Goal: Information Seeking & Learning: Check status

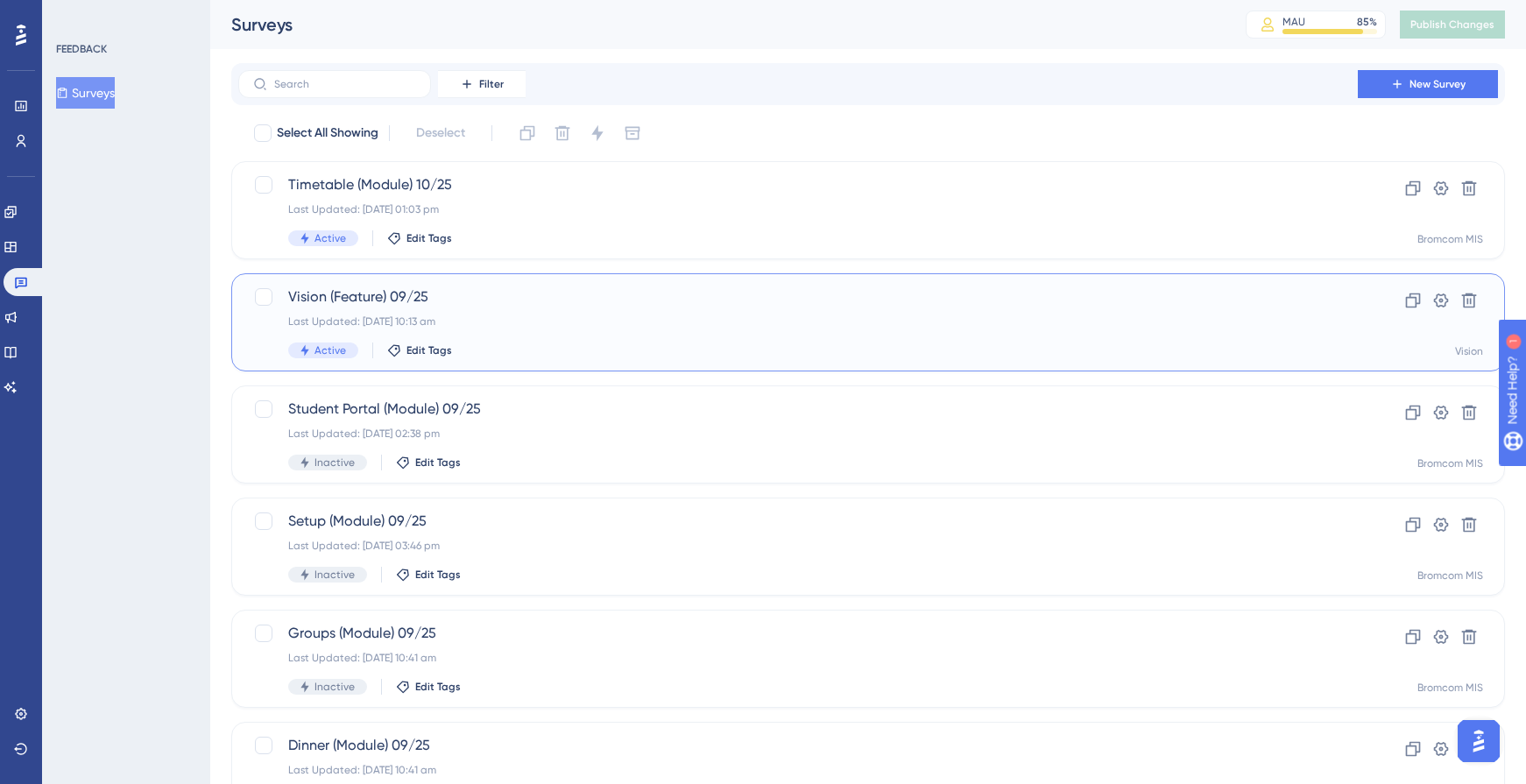
click at [438, 314] on div "Last Updated: [DATE] 10:13 am" at bounding box center [798, 321] width 1020 height 14
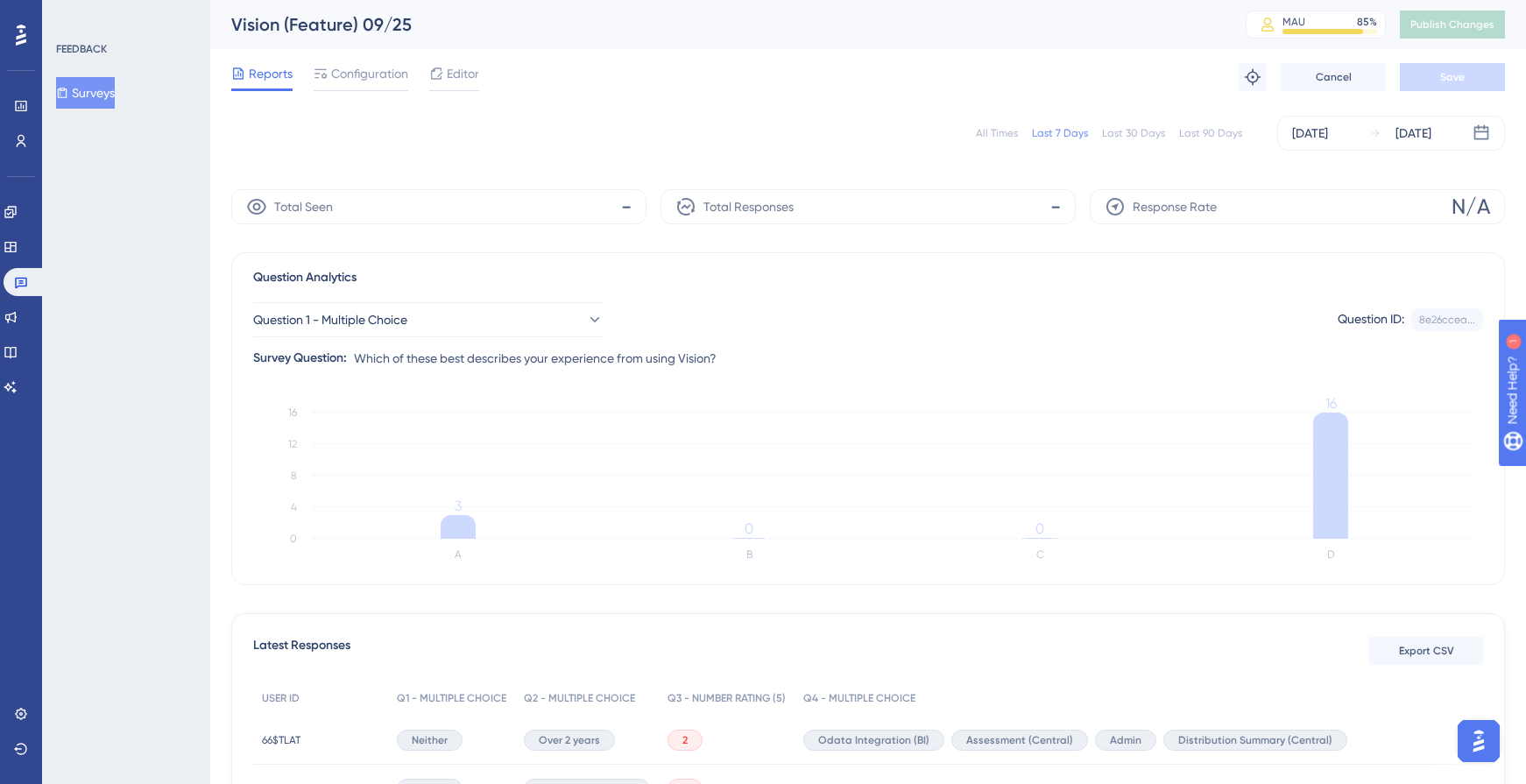
click at [1003, 130] on div "All Times" at bounding box center [998, 134] width 42 height 14
click at [114, 103] on button "Surveys" at bounding box center [85, 93] width 58 height 32
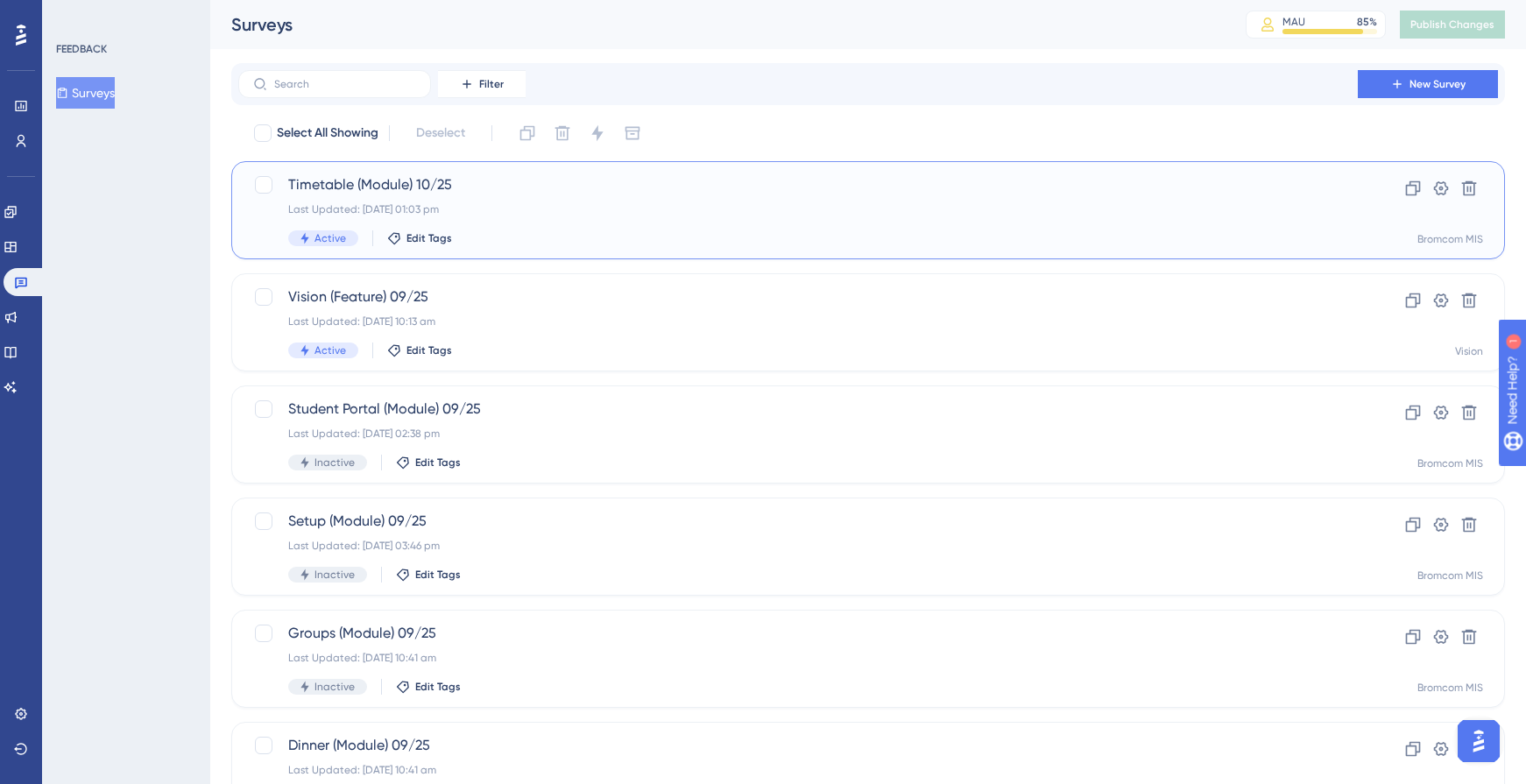
click at [413, 229] on div "Timetable (Module) 10/25 Last Updated: [DATE] 01:03 pm Active Edit Tags" at bounding box center [798, 210] width 1020 height 72
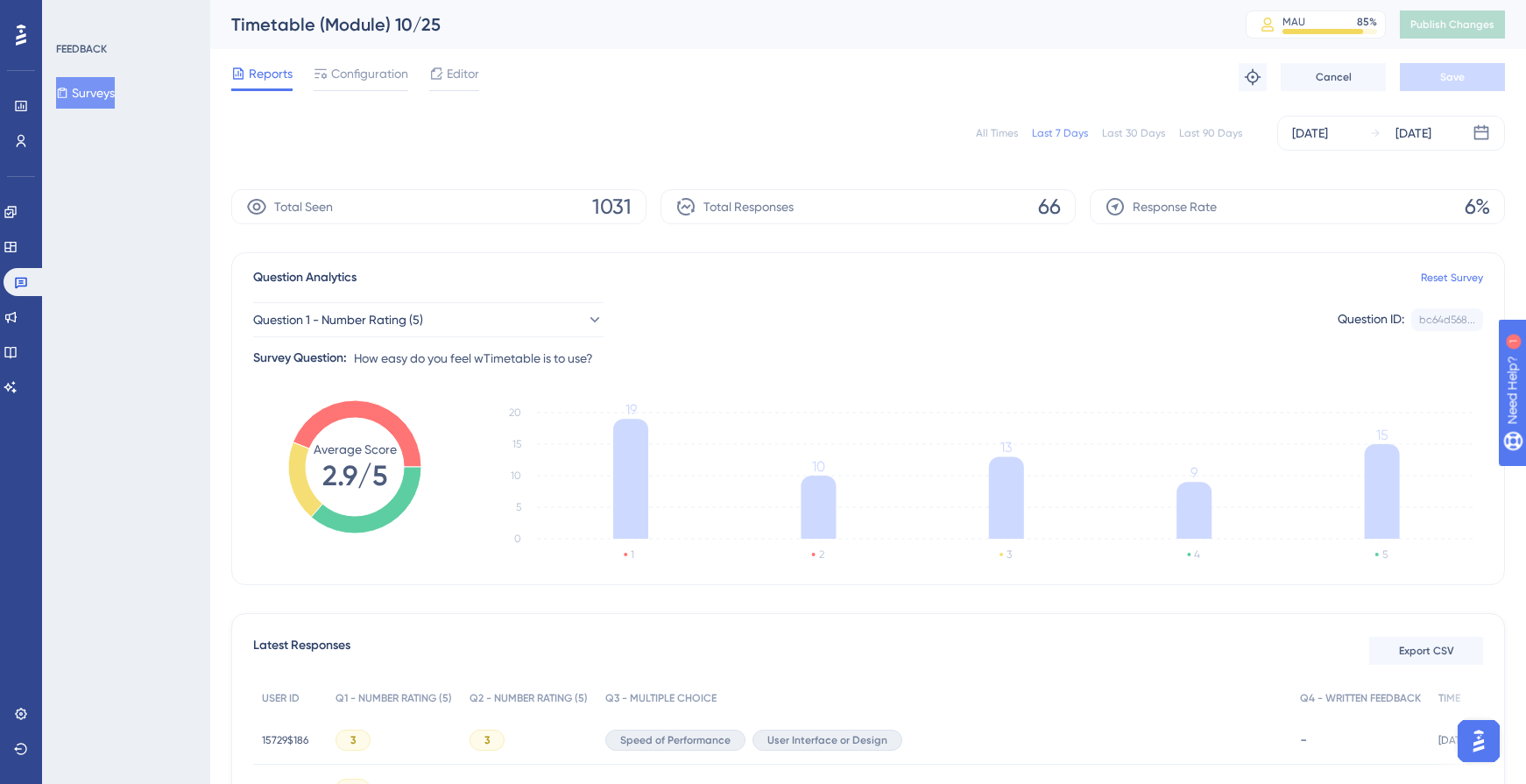
click at [1003, 135] on div "All Times" at bounding box center [998, 134] width 42 height 14
click at [460, 311] on button "Question 1 - Number Rating (5)" at bounding box center [428, 319] width 351 height 35
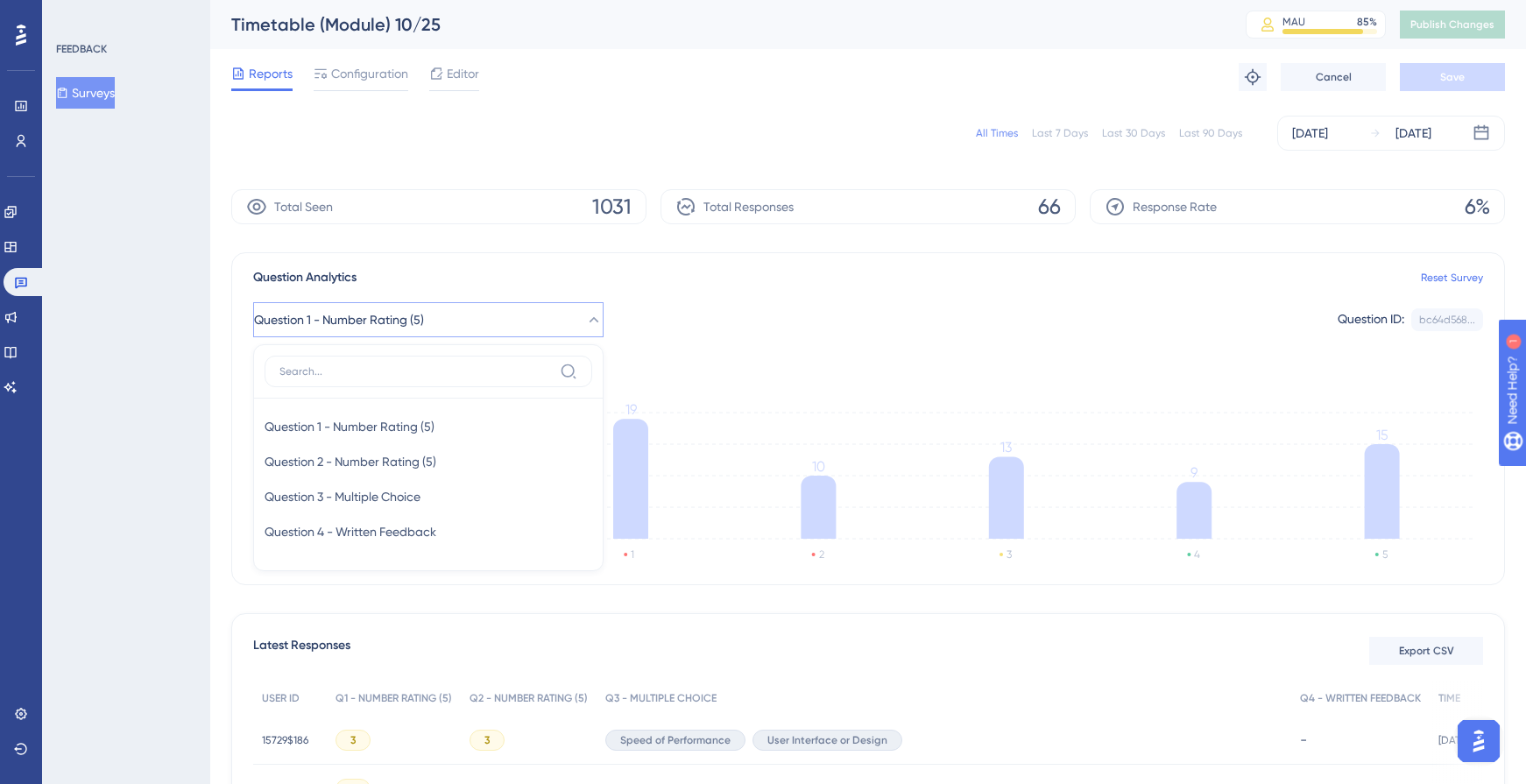
scroll to position [65, 0]
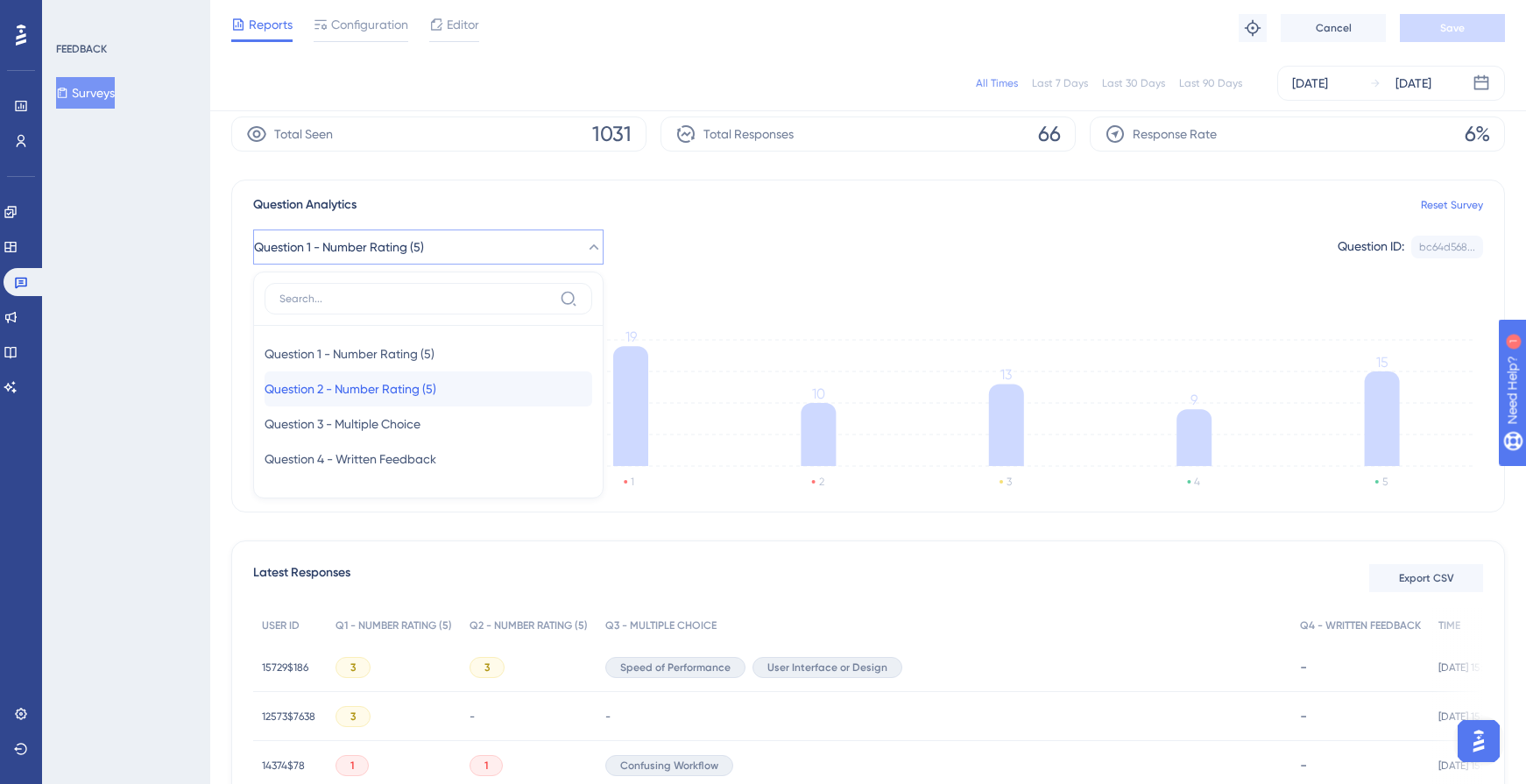
click at [425, 388] on span "Question 2 - Number Rating (5)" at bounding box center [351, 389] width 172 height 21
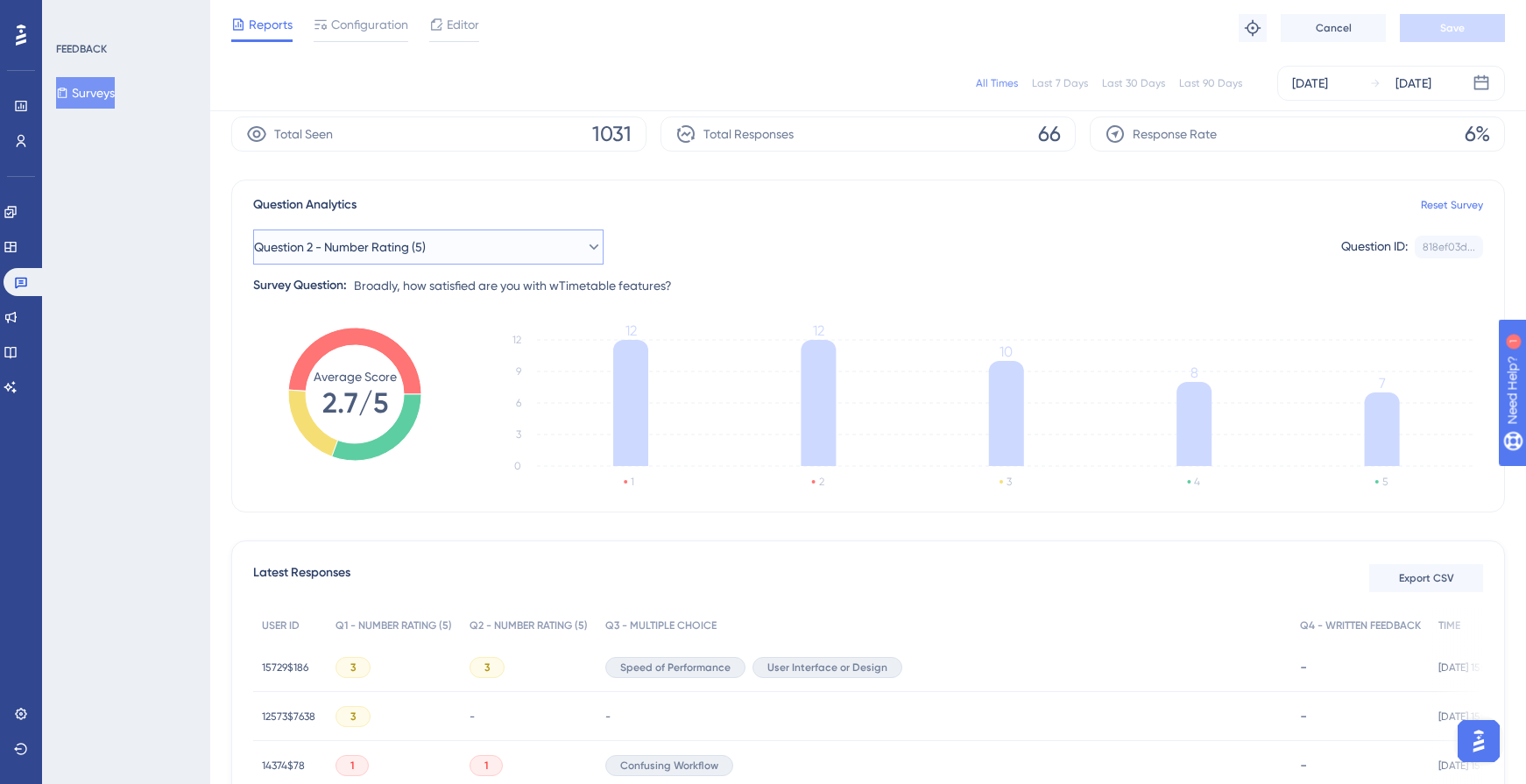
click at [517, 247] on button "Question 2 - Number Rating (5)" at bounding box center [428, 247] width 351 height 35
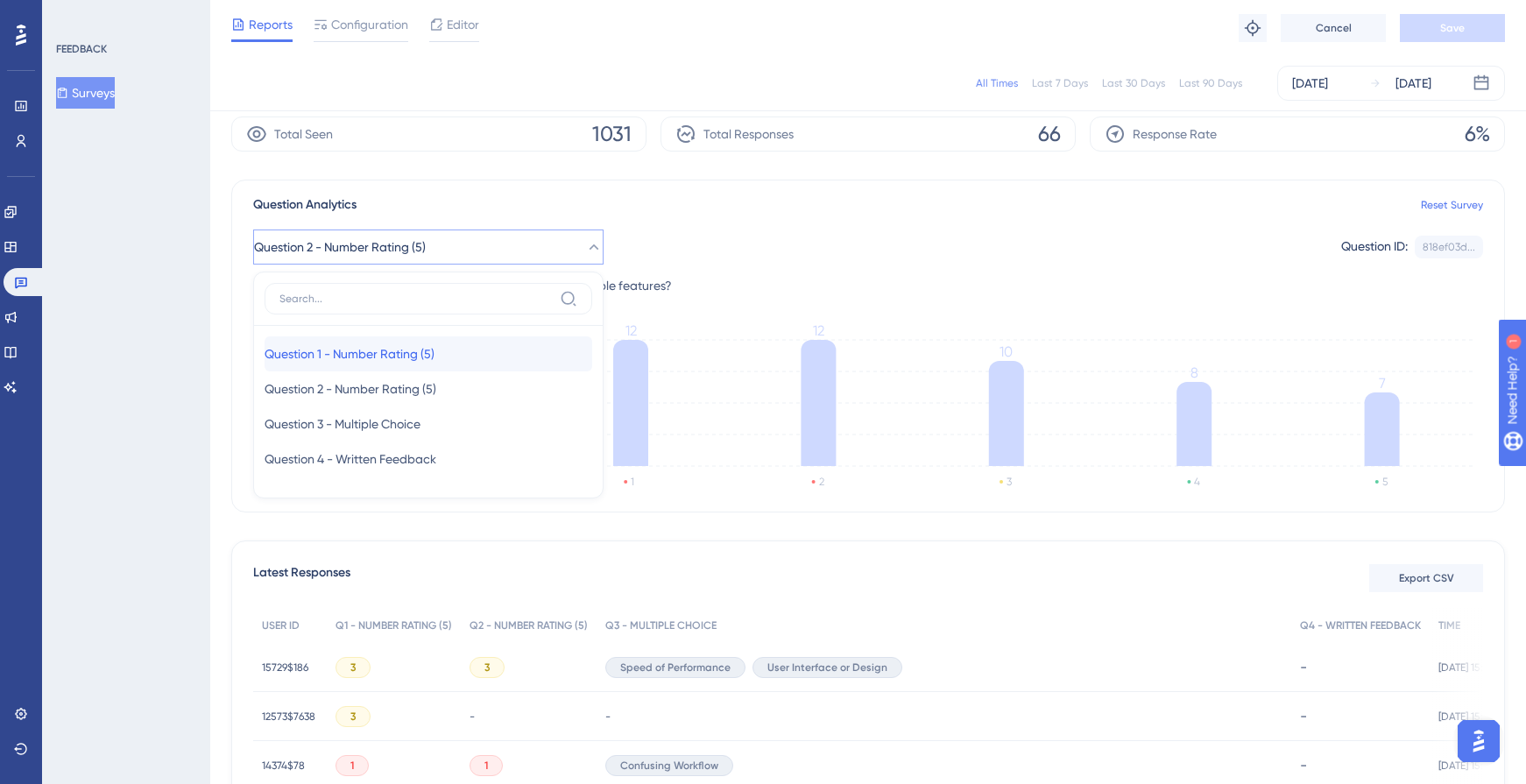
click at [451, 350] on div "Question 1 - Number Rating (5) Question 1 - Number Rating (5)" at bounding box center [428, 354] width 328 height 35
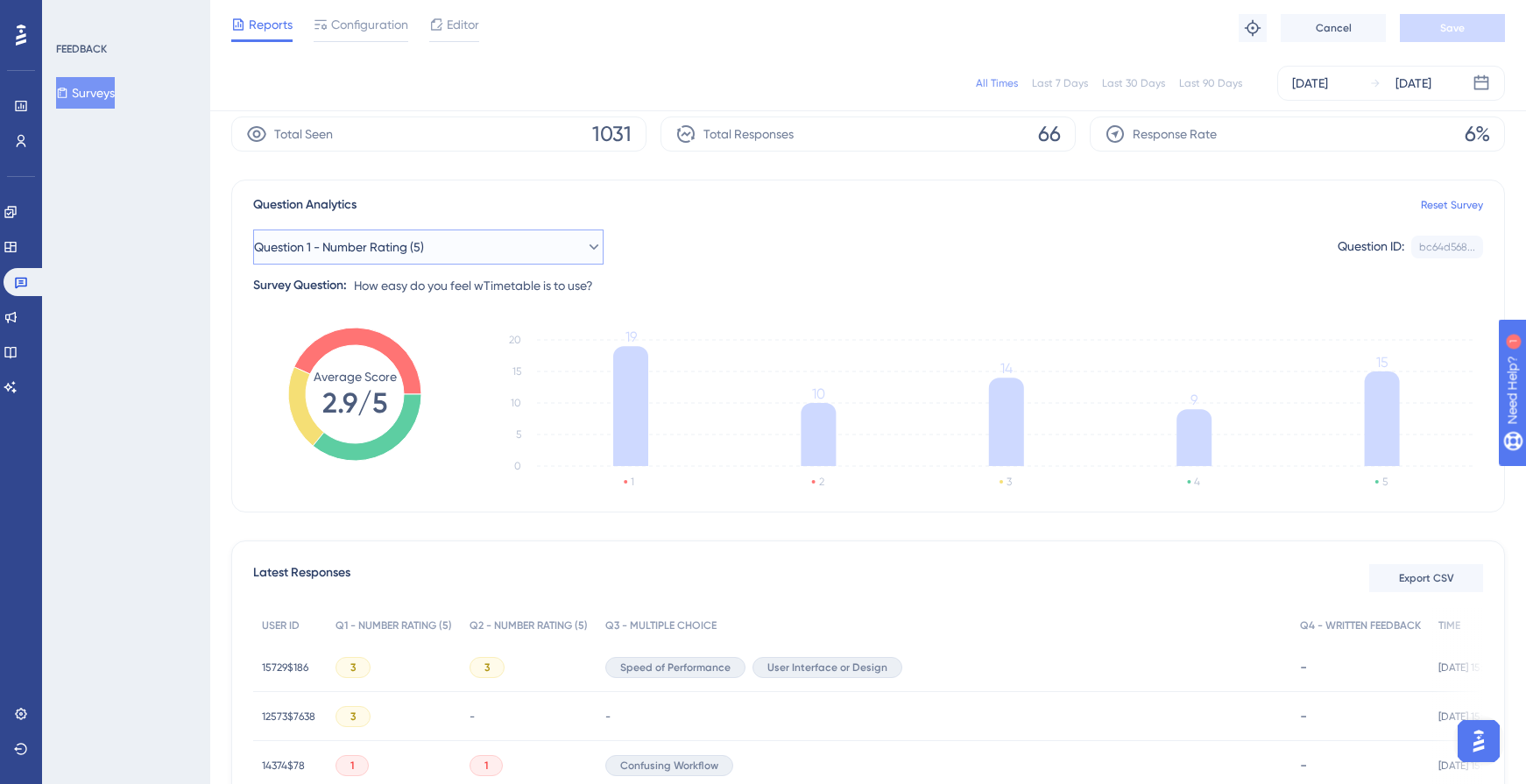
click at [543, 262] on button "Question 1 - Number Rating (5)" at bounding box center [428, 247] width 351 height 35
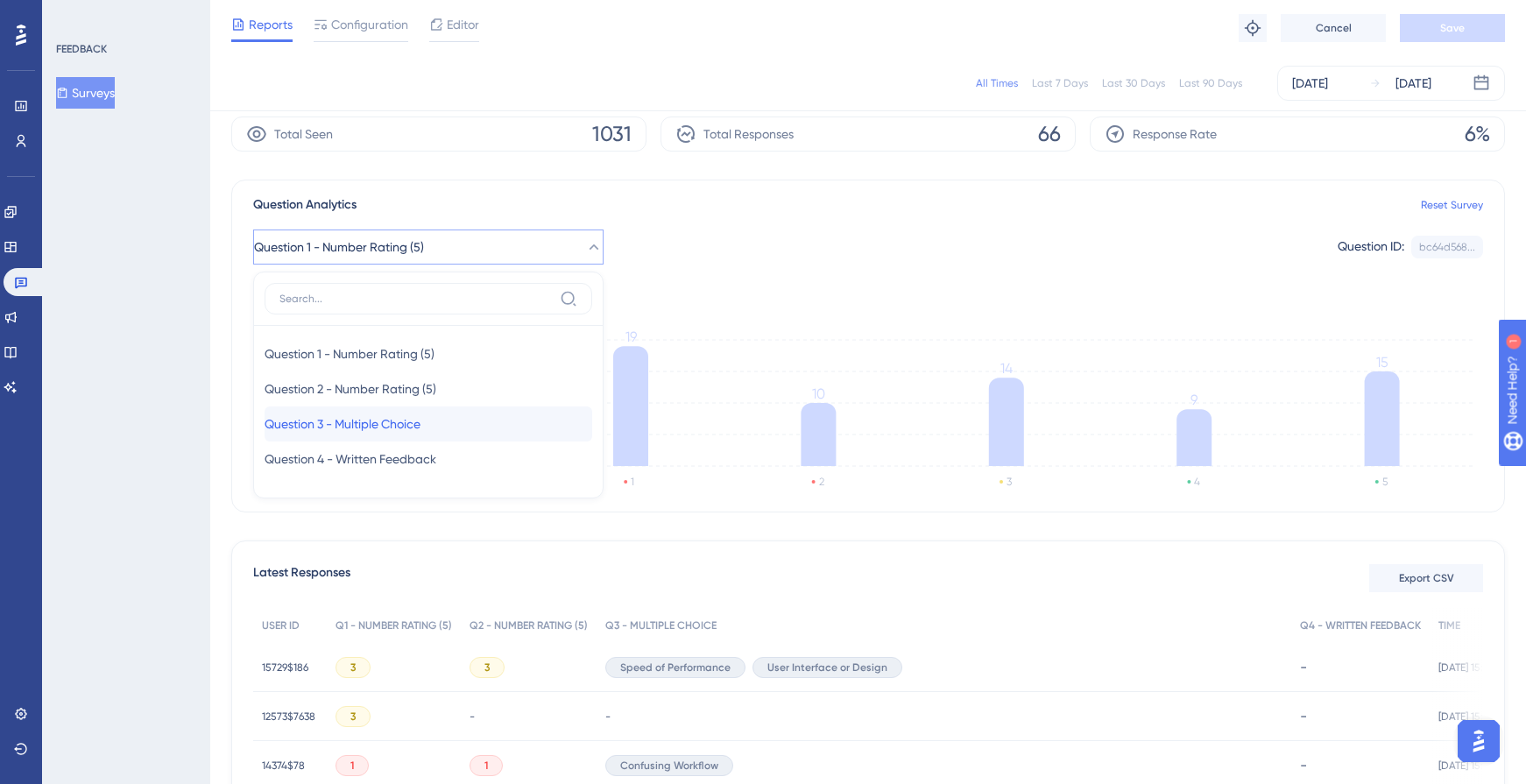
click at [474, 426] on div "Question 3 - Multiple Choice Question 3 - Multiple Choice" at bounding box center [428, 424] width 328 height 35
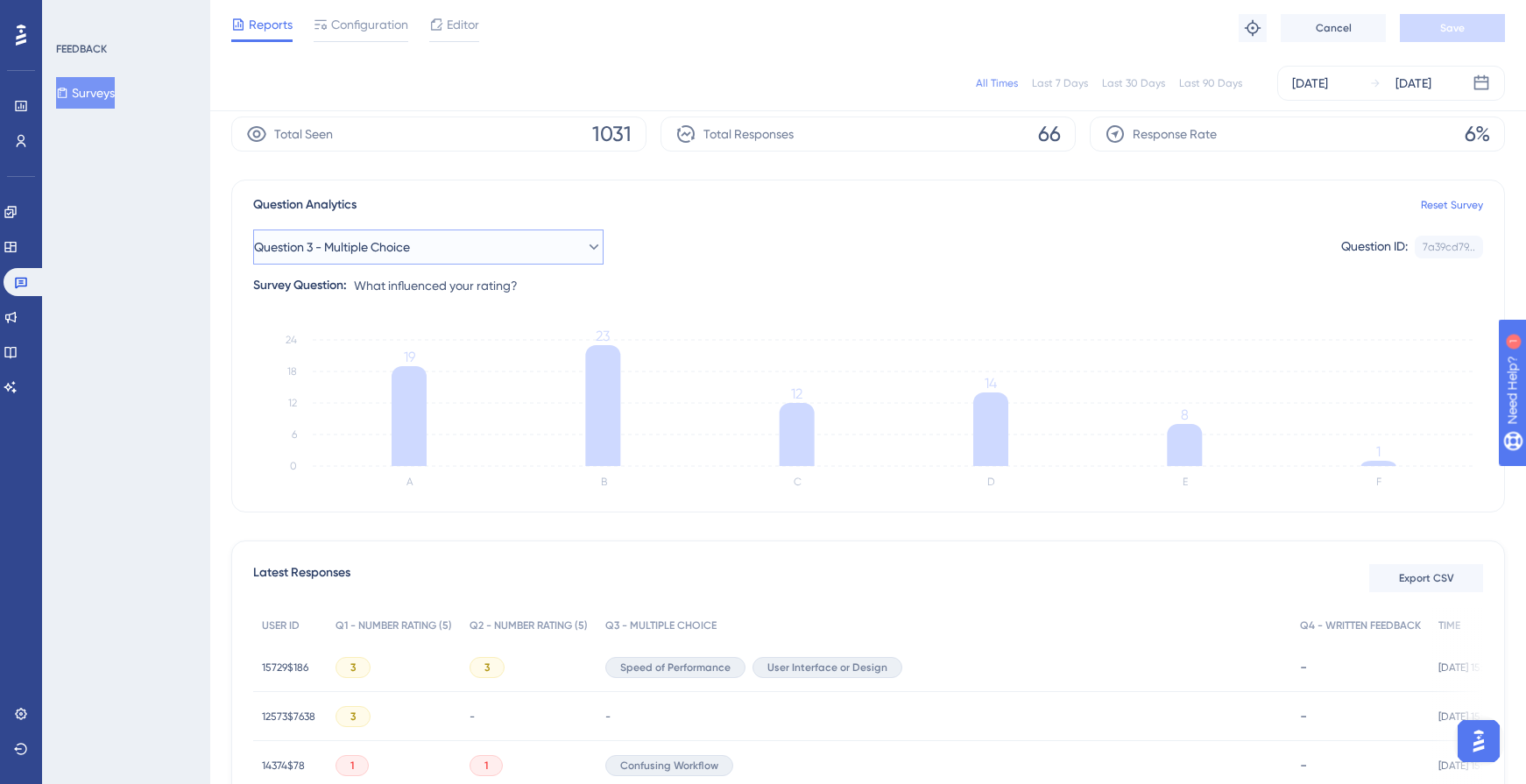
click at [445, 245] on button "Question 3 - Multiple Choice" at bounding box center [428, 247] width 351 height 35
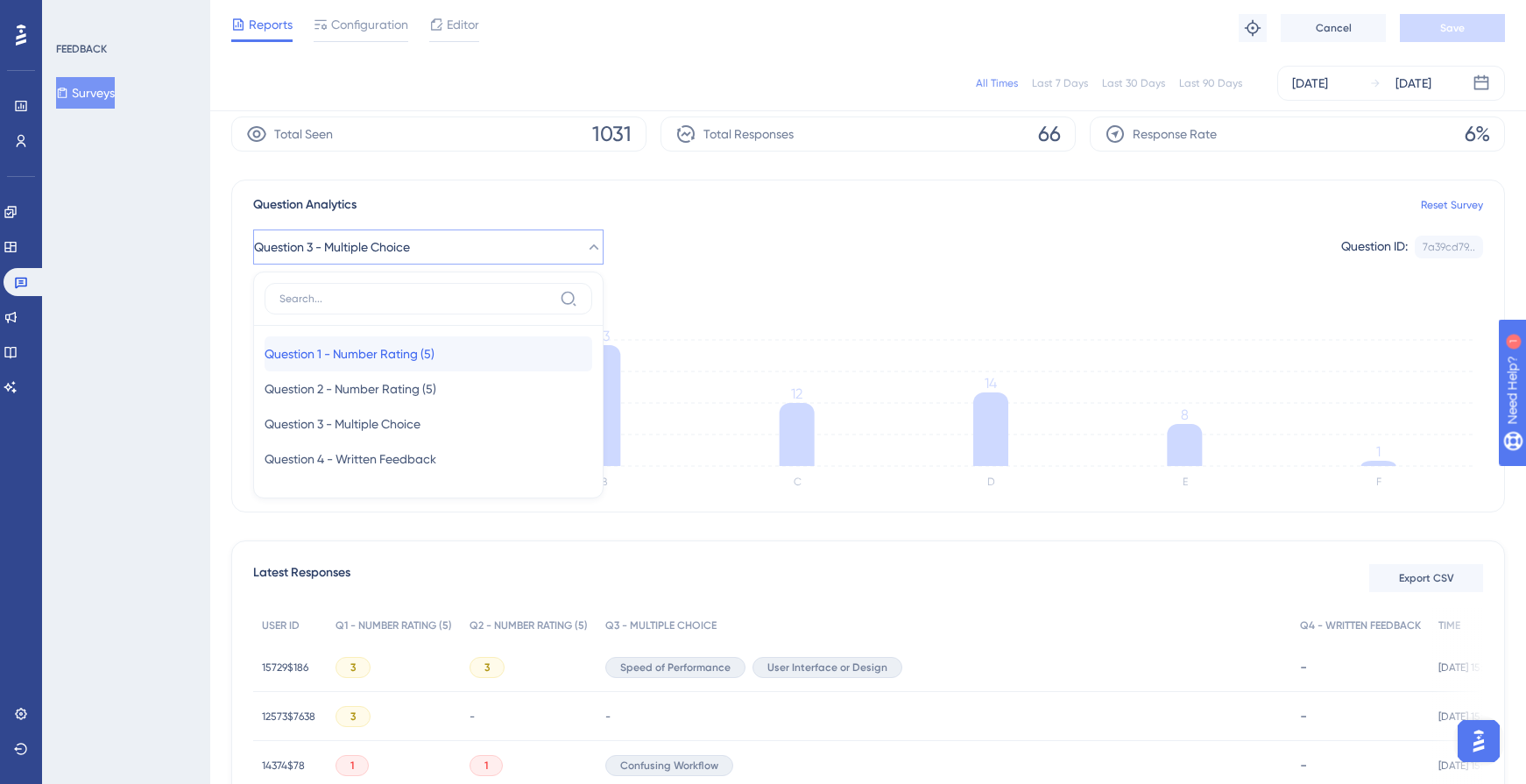
click at [424, 351] on span "Question 1 - Number Rating (5)" at bounding box center [350, 354] width 170 height 21
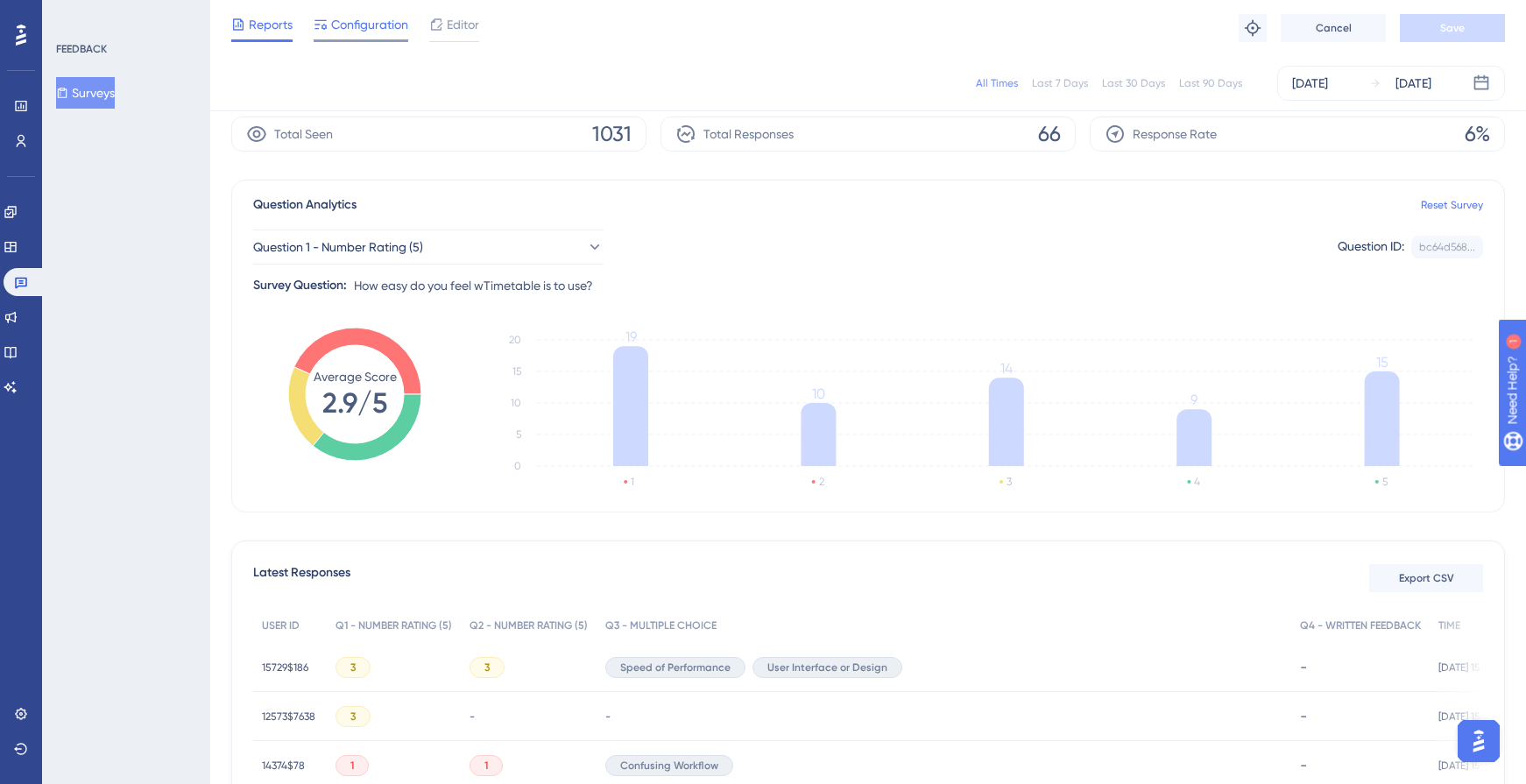
click at [349, 28] on span "Configuration" at bounding box center [369, 25] width 77 height 21
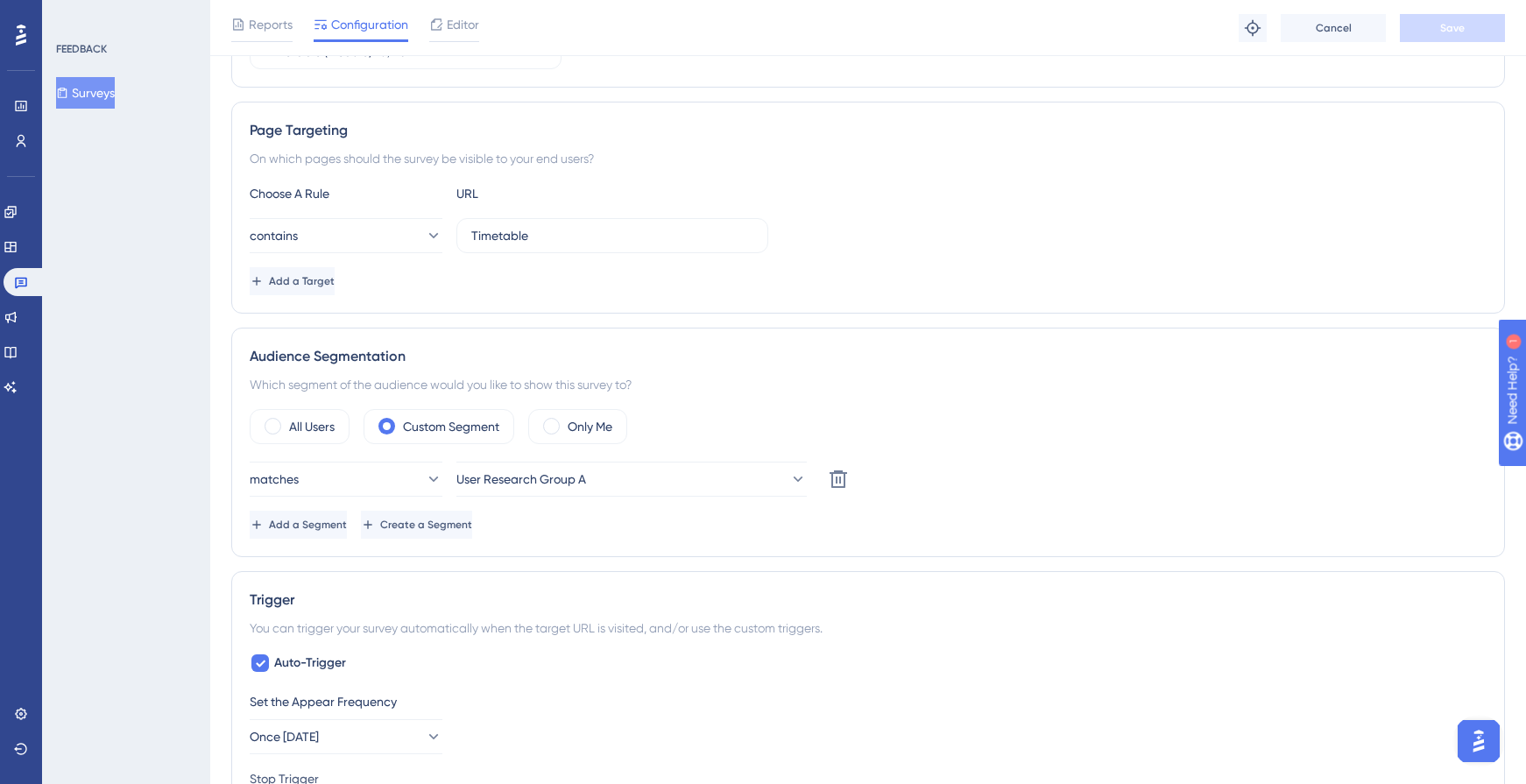
scroll to position [275, 0]
click at [628, 479] on button "User Research Group A" at bounding box center [632, 476] width 351 height 35
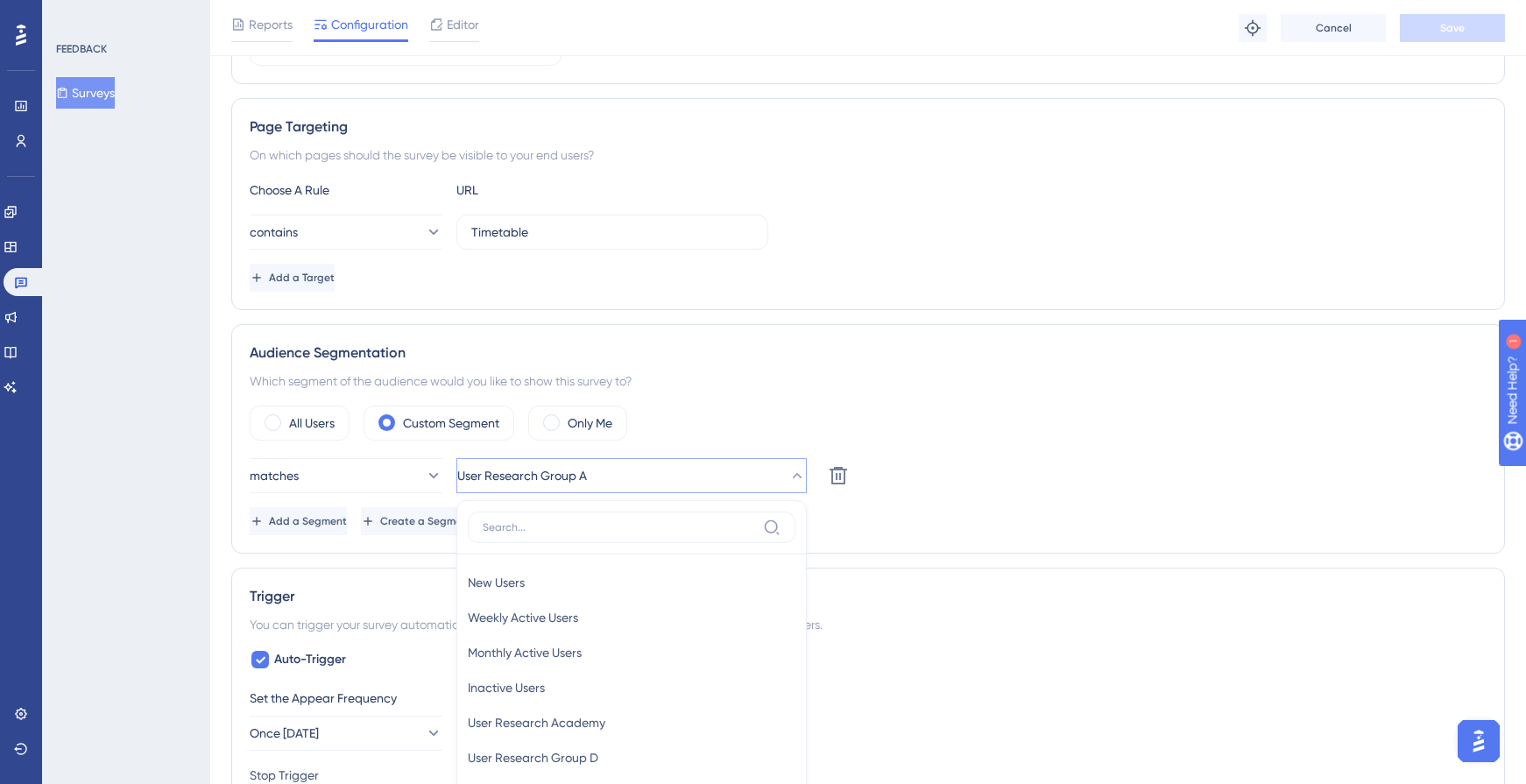
scroll to position [558, 0]
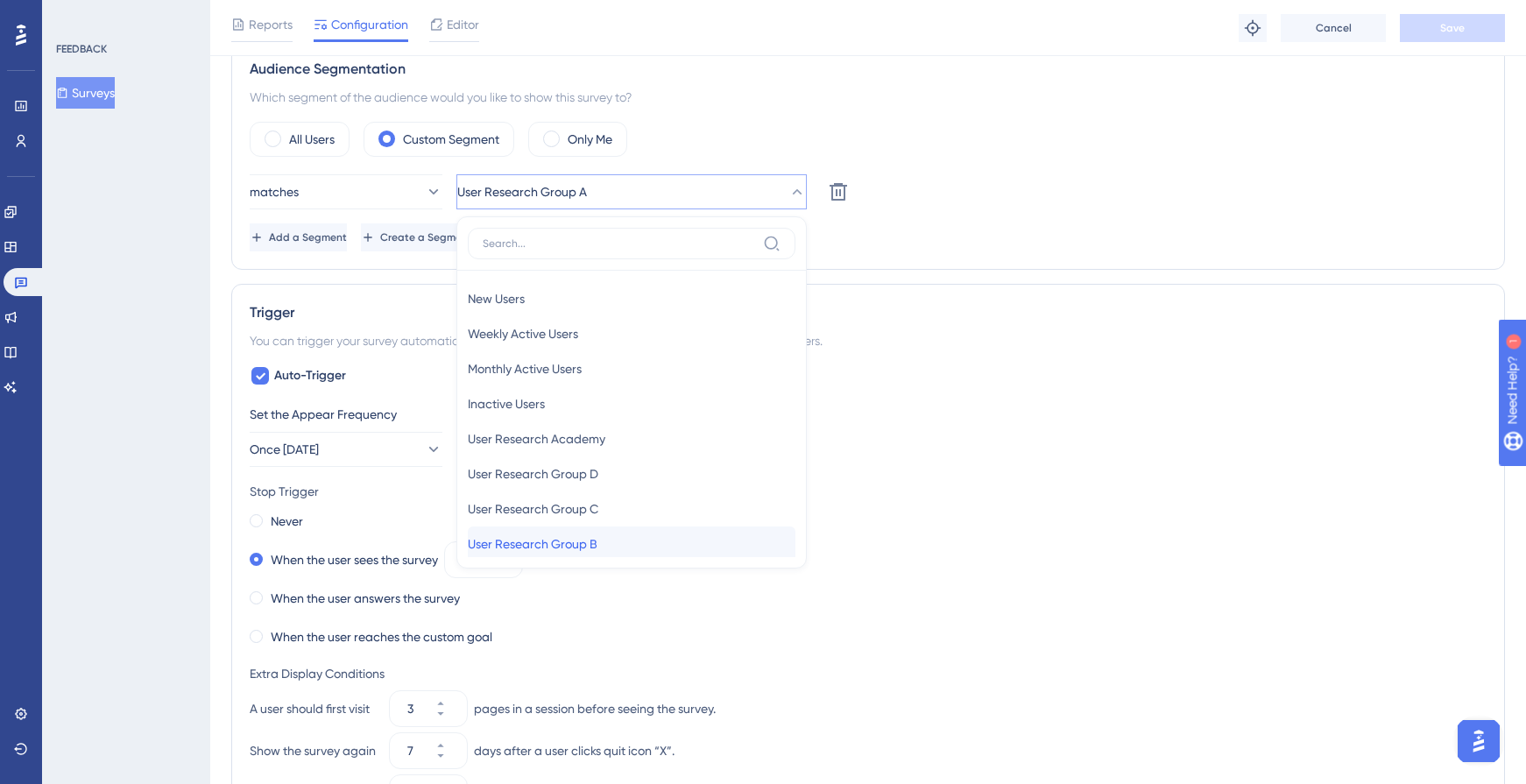
click at [593, 538] on span "User Research Group B" at bounding box center [533, 544] width 129 height 21
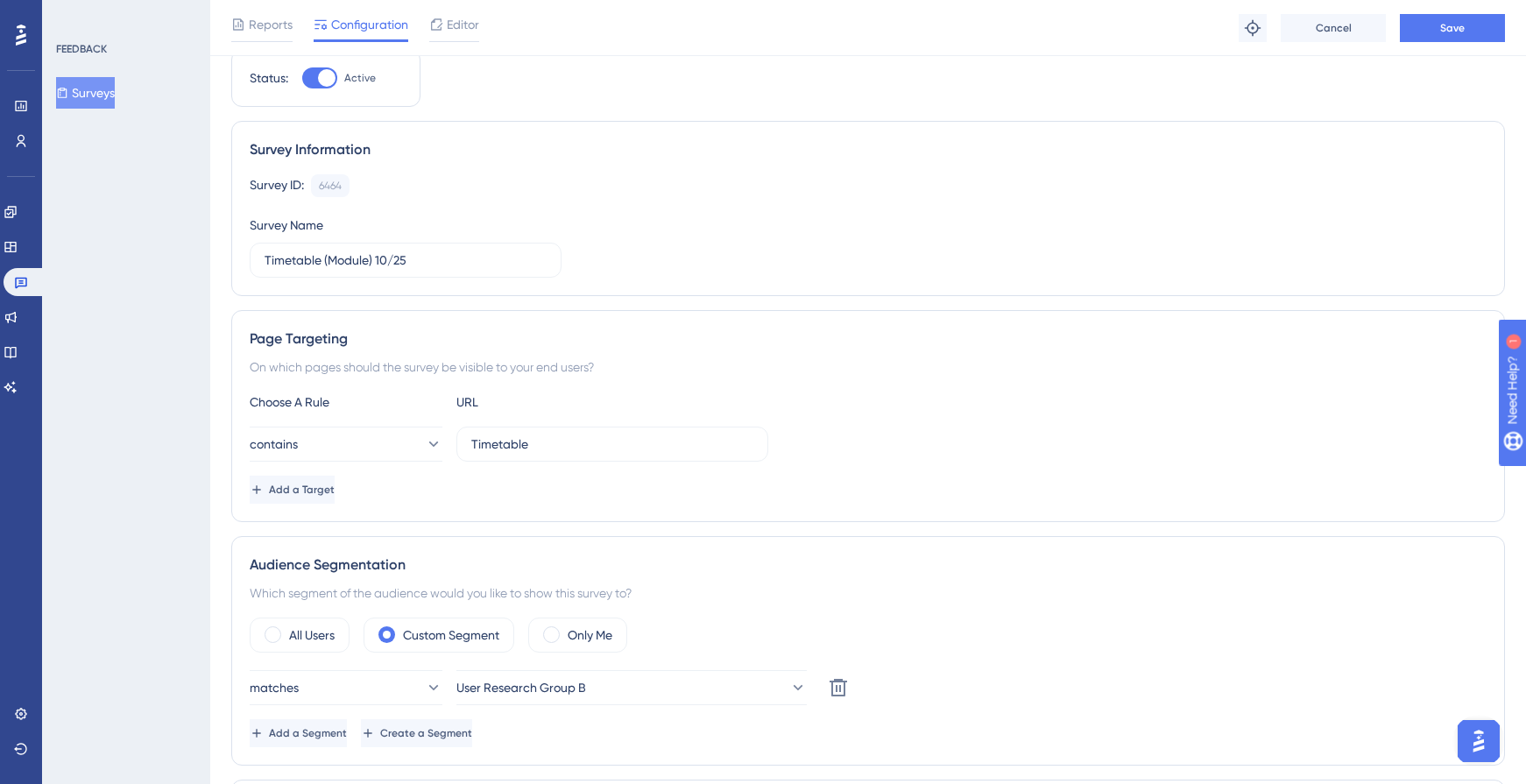
scroll to position [0, 0]
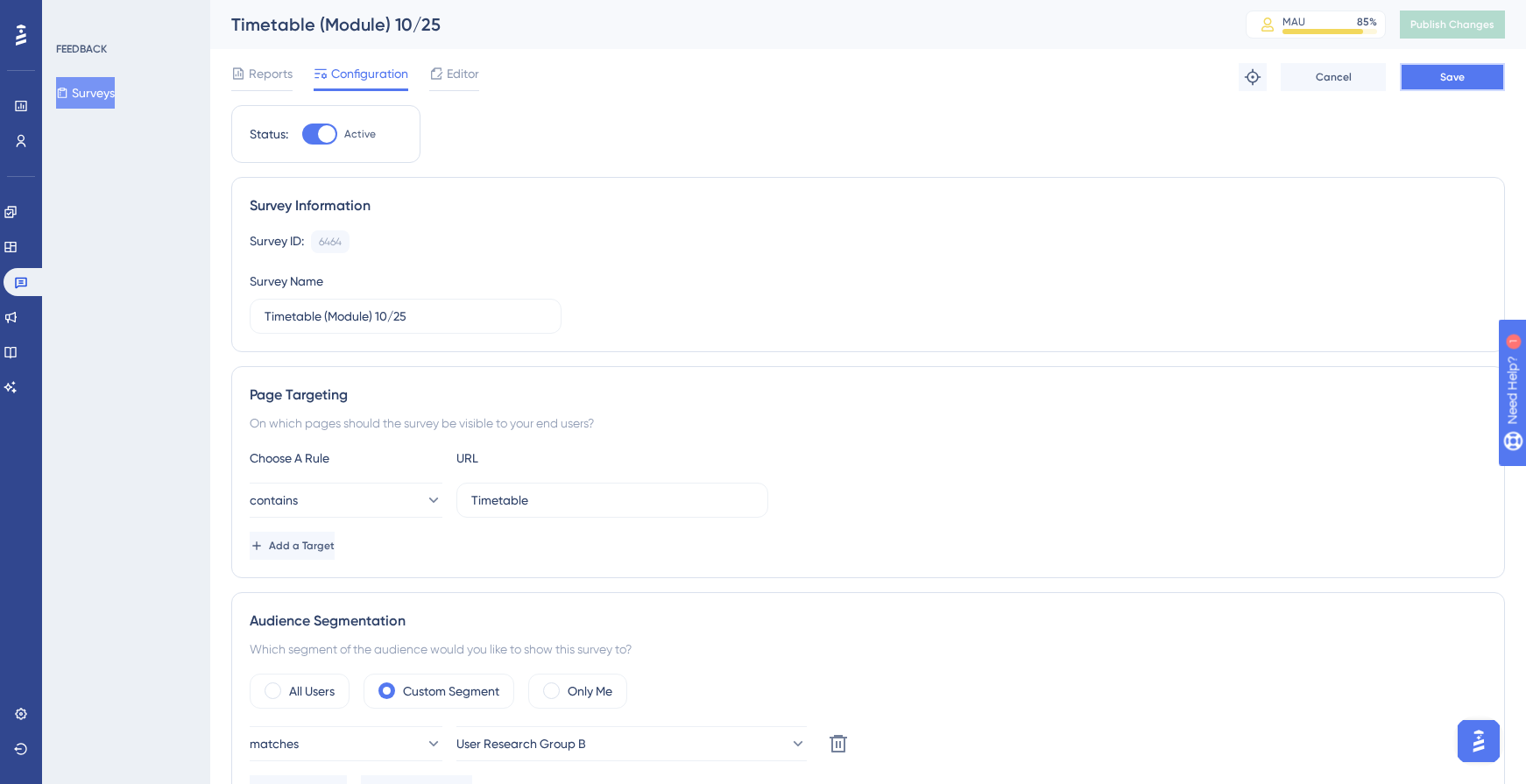
click at [1462, 71] on span "Save" at bounding box center [1453, 77] width 25 height 14
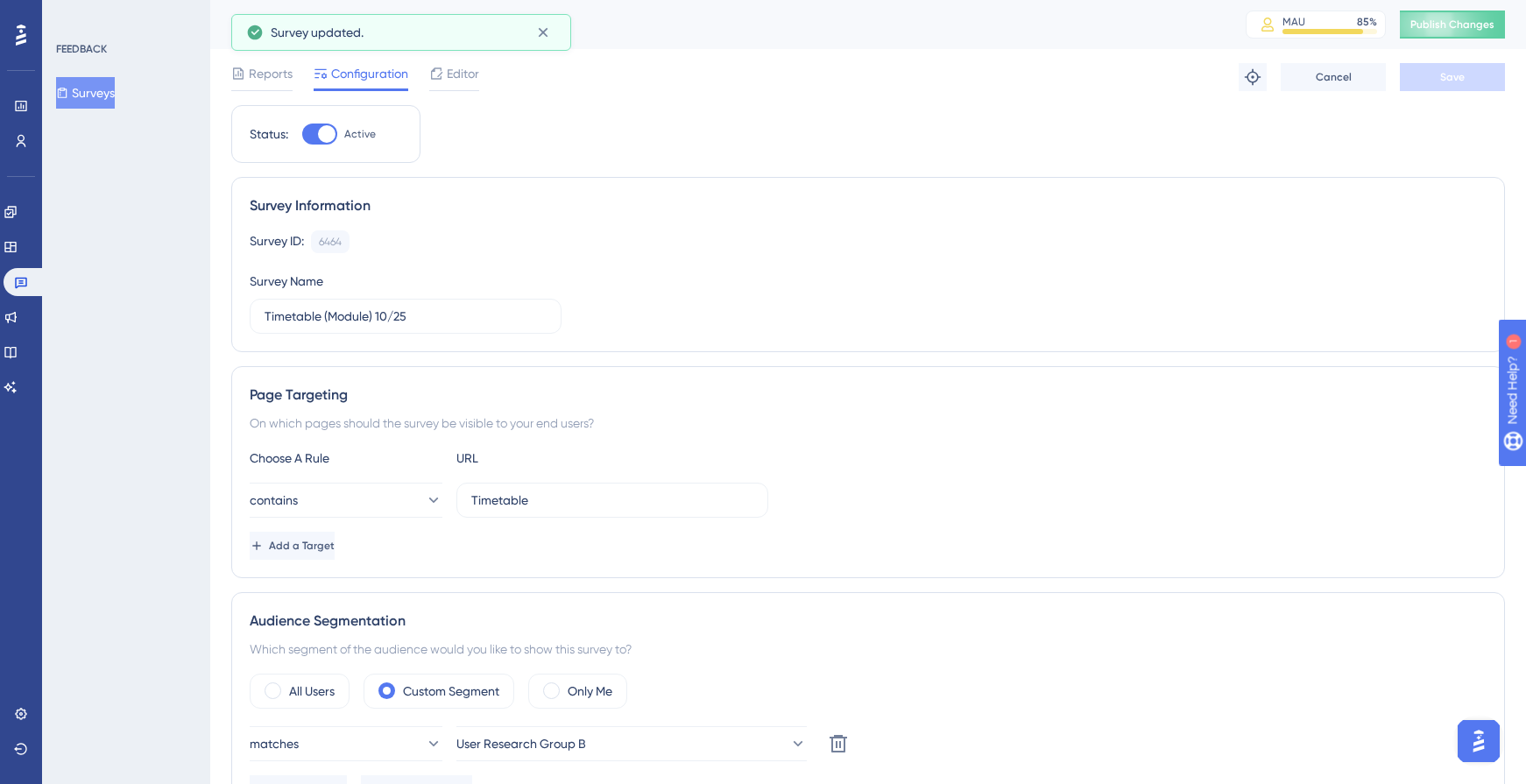
click at [270, 62] on div "Reports Configuration Editor Troubleshoot Cancel Save" at bounding box center [867, 76] width 1274 height 56
click at [266, 71] on span "Reports" at bounding box center [270, 73] width 43 height 21
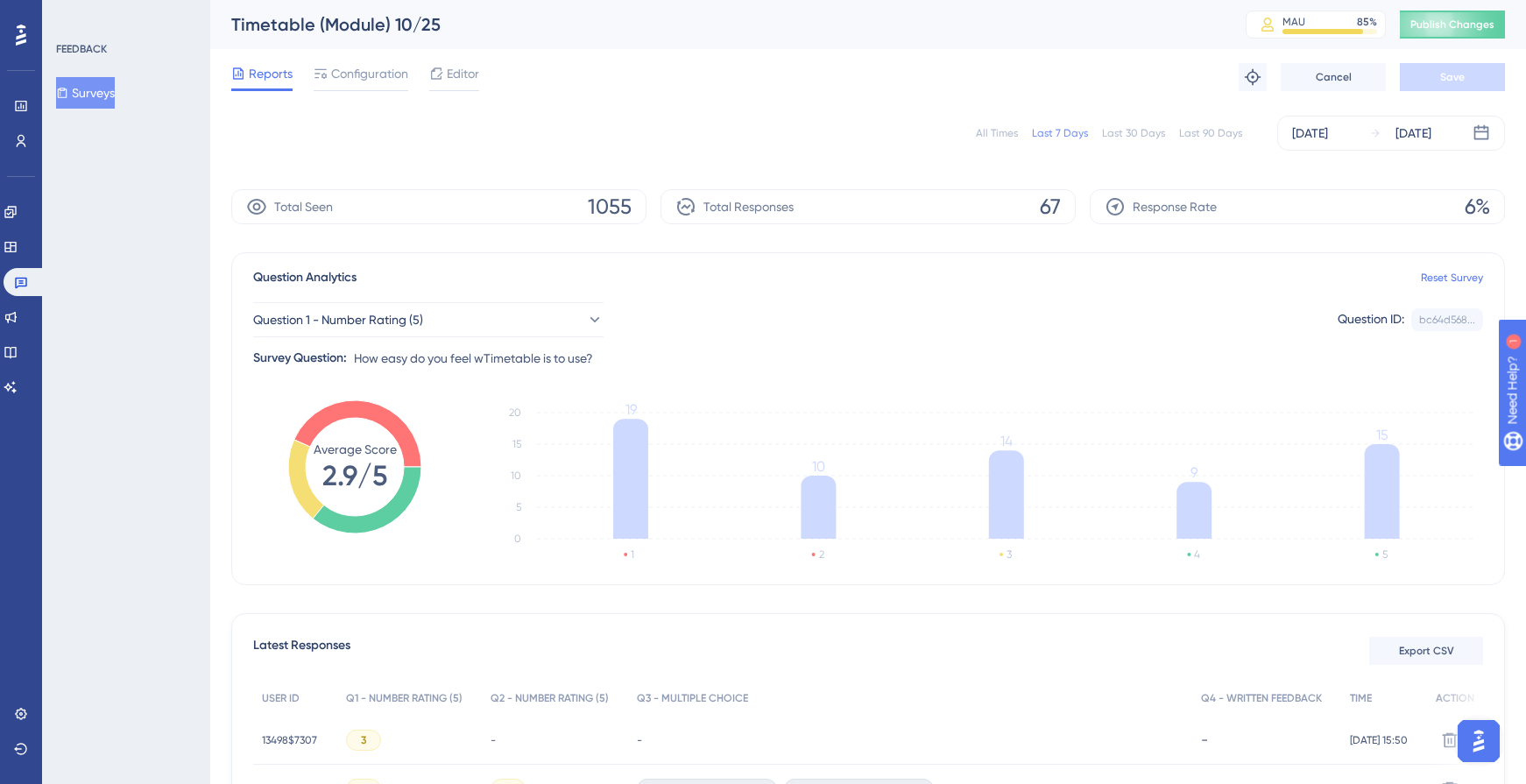
click at [67, 88] on icon at bounding box center [62, 93] width 12 height 12
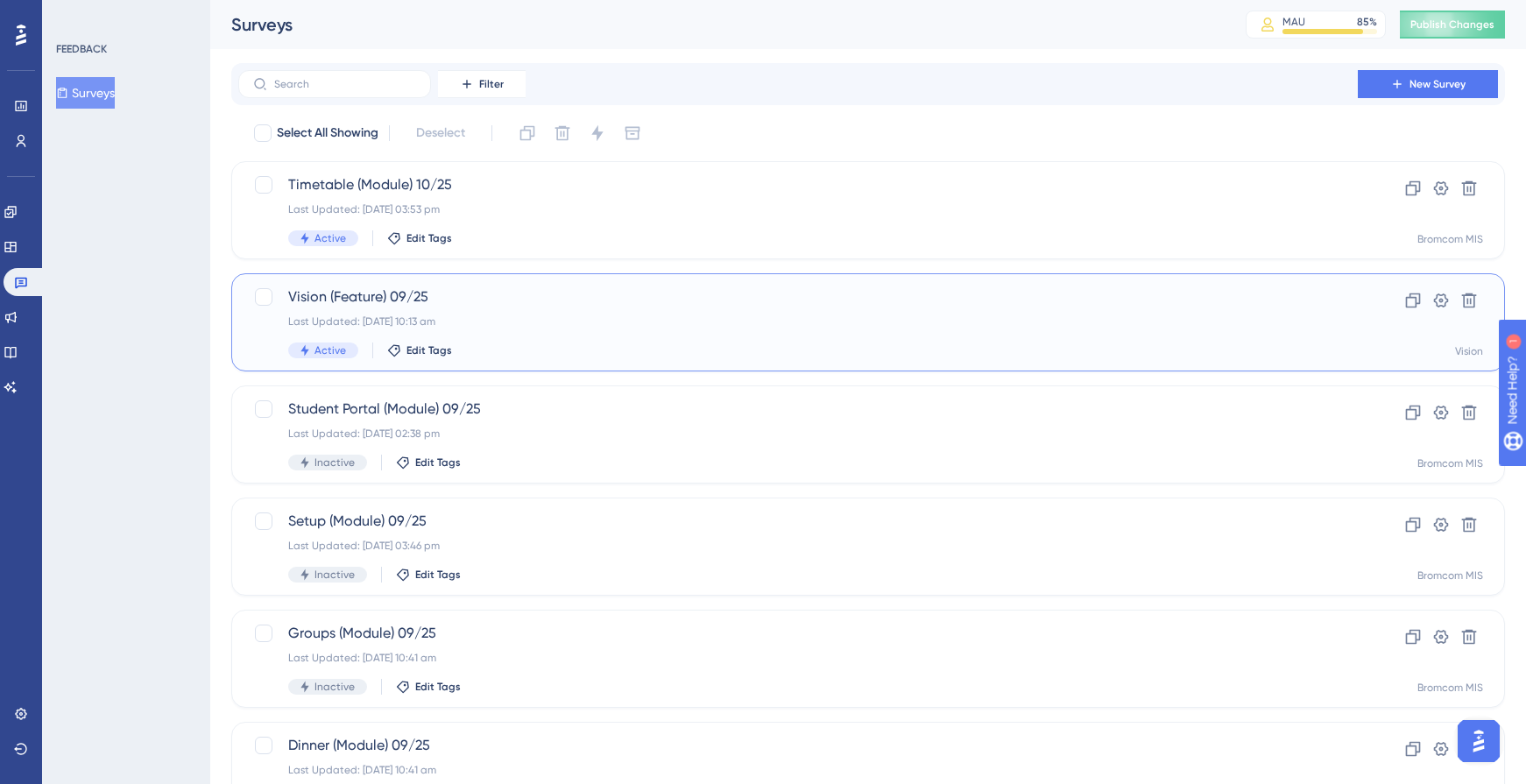
click at [399, 322] on div "Last Updated: [DATE] 10:13 am" at bounding box center [798, 321] width 1020 height 14
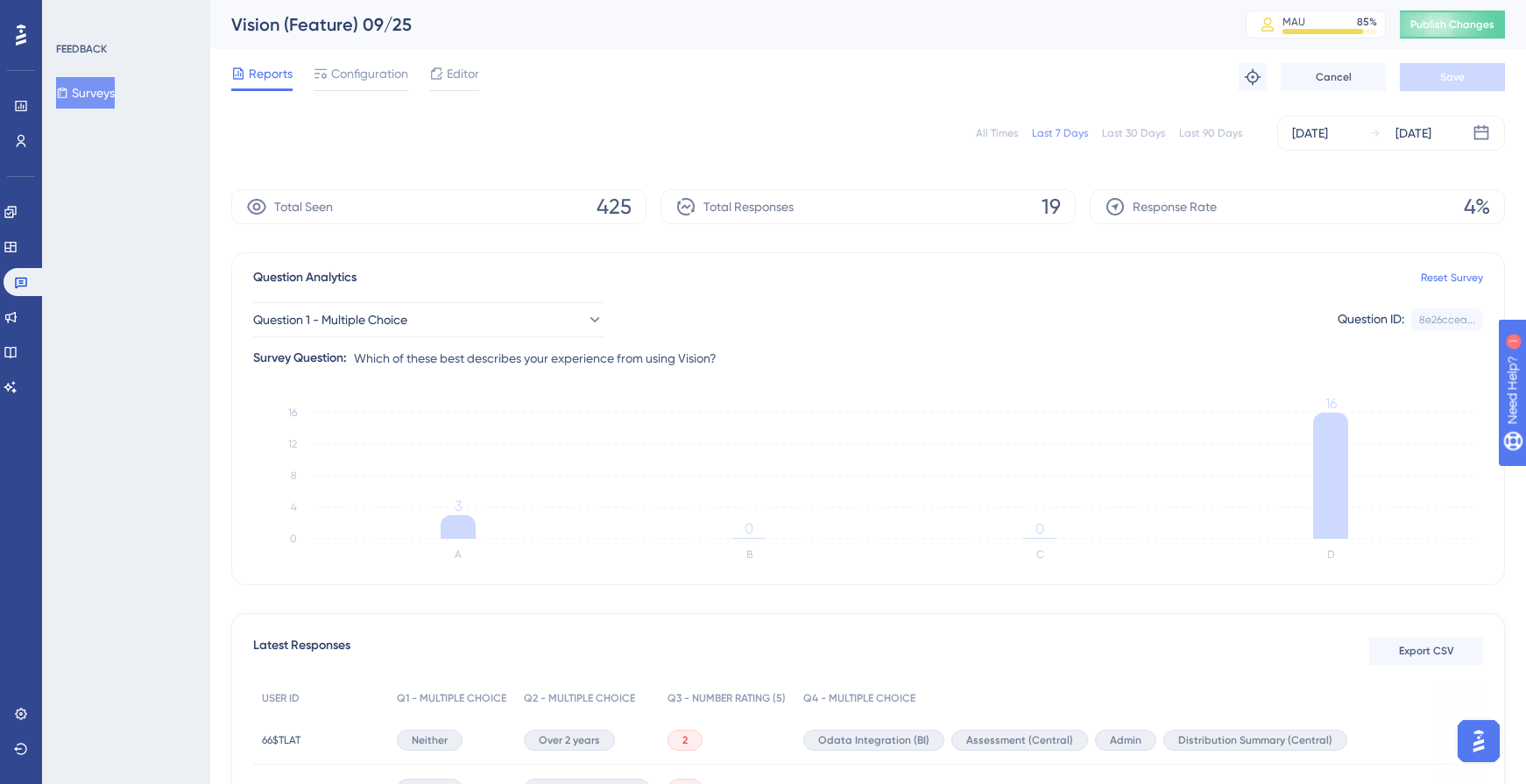
click at [1011, 142] on div "All Times Last 7 Days Last 30 Days Last 90 Days [DATE] [DATE]" at bounding box center [867, 134] width 1274 height 35
click at [386, 79] on span "Configuration" at bounding box center [369, 73] width 77 height 21
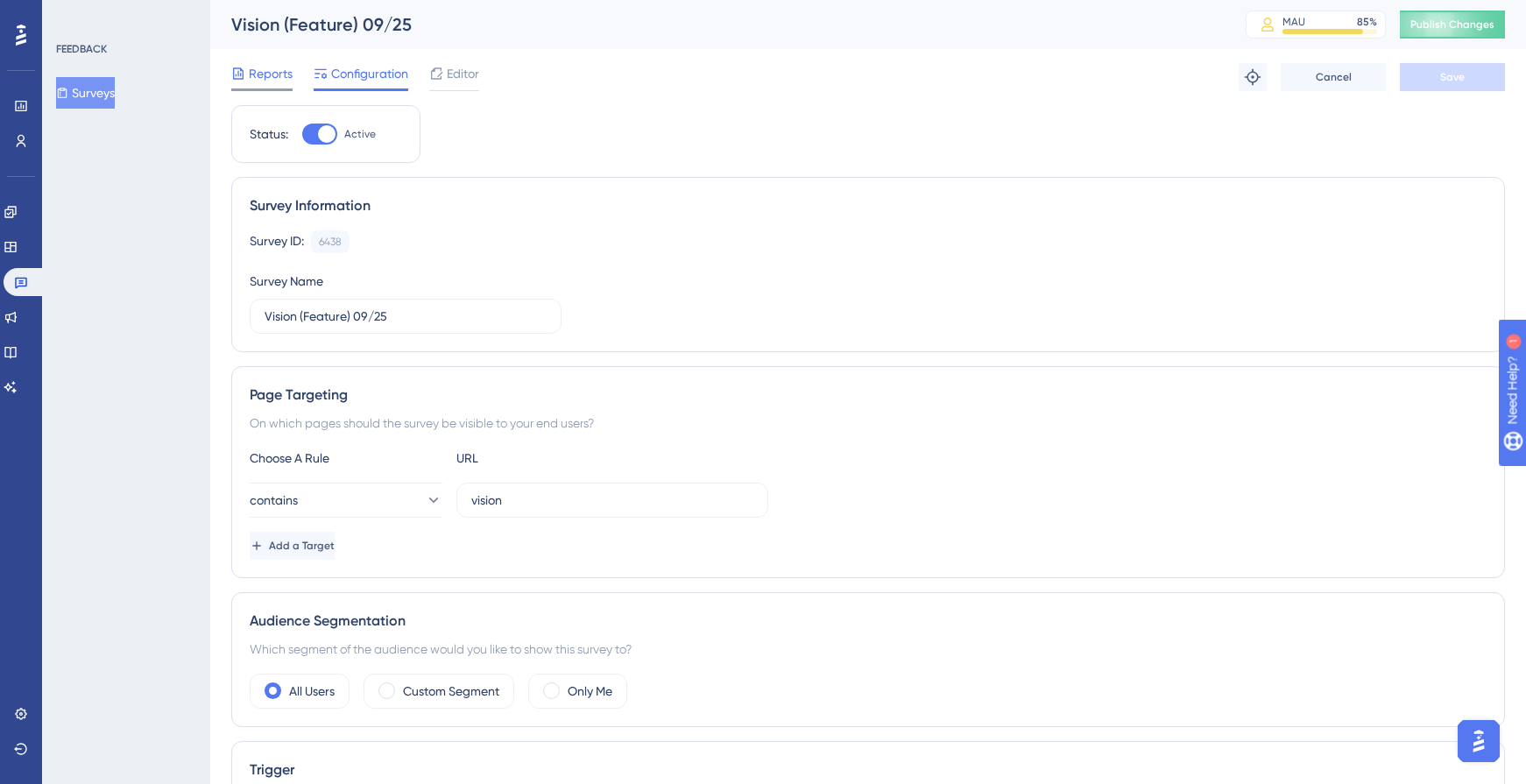
click at [247, 64] on div "Reports" at bounding box center [261, 73] width 61 height 21
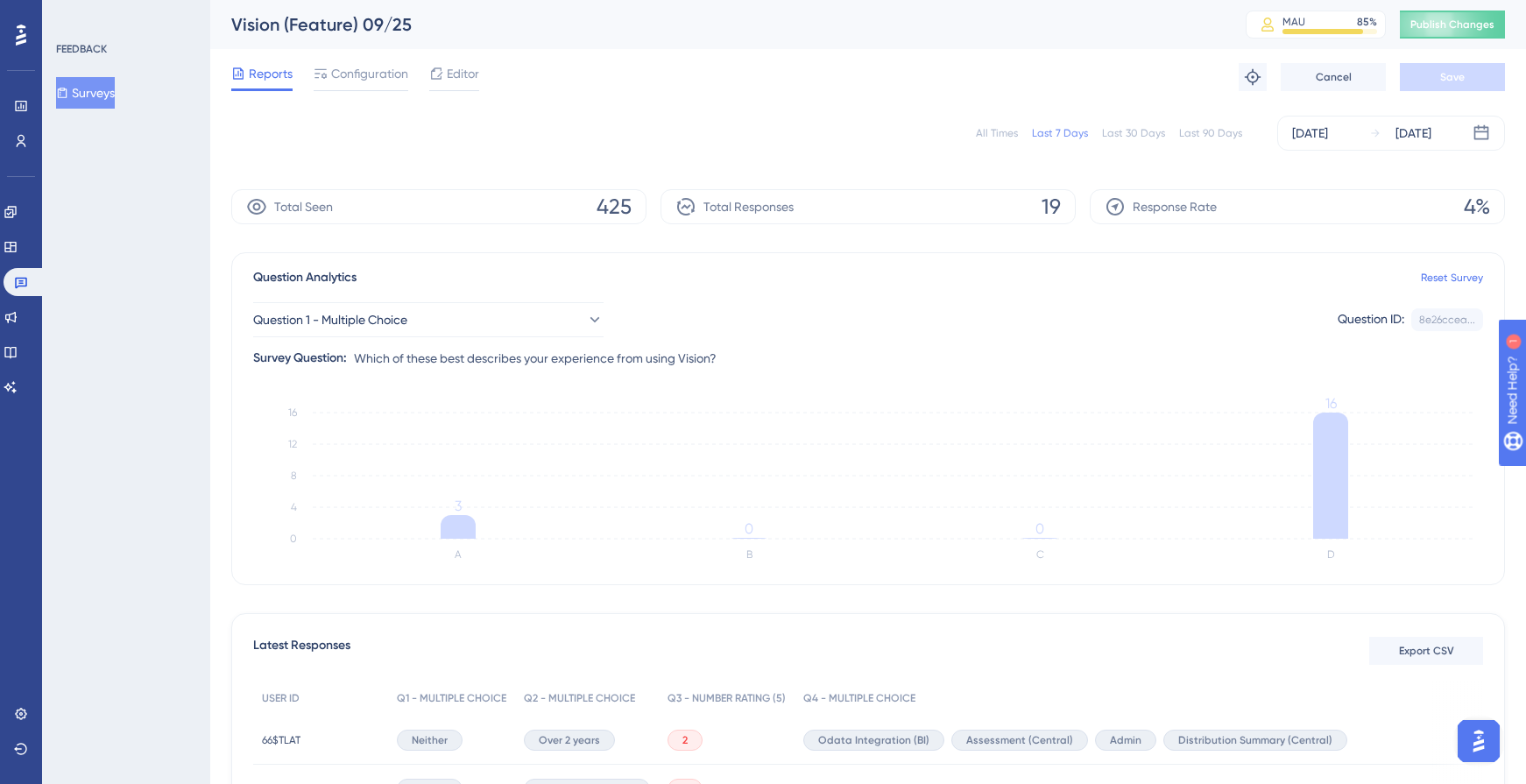
click at [983, 140] on div "All Times Last 7 Days Last 30 Days Last 90 Days [DATE] [DATE]" at bounding box center [867, 134] width 1274 height 35
click at [987, 135] on div "All Times" at bounding box center [998, 134] width 42 height 14
click at [96, 104] on button "Surveys" at bounding box center [85, 93] width 58 height 32
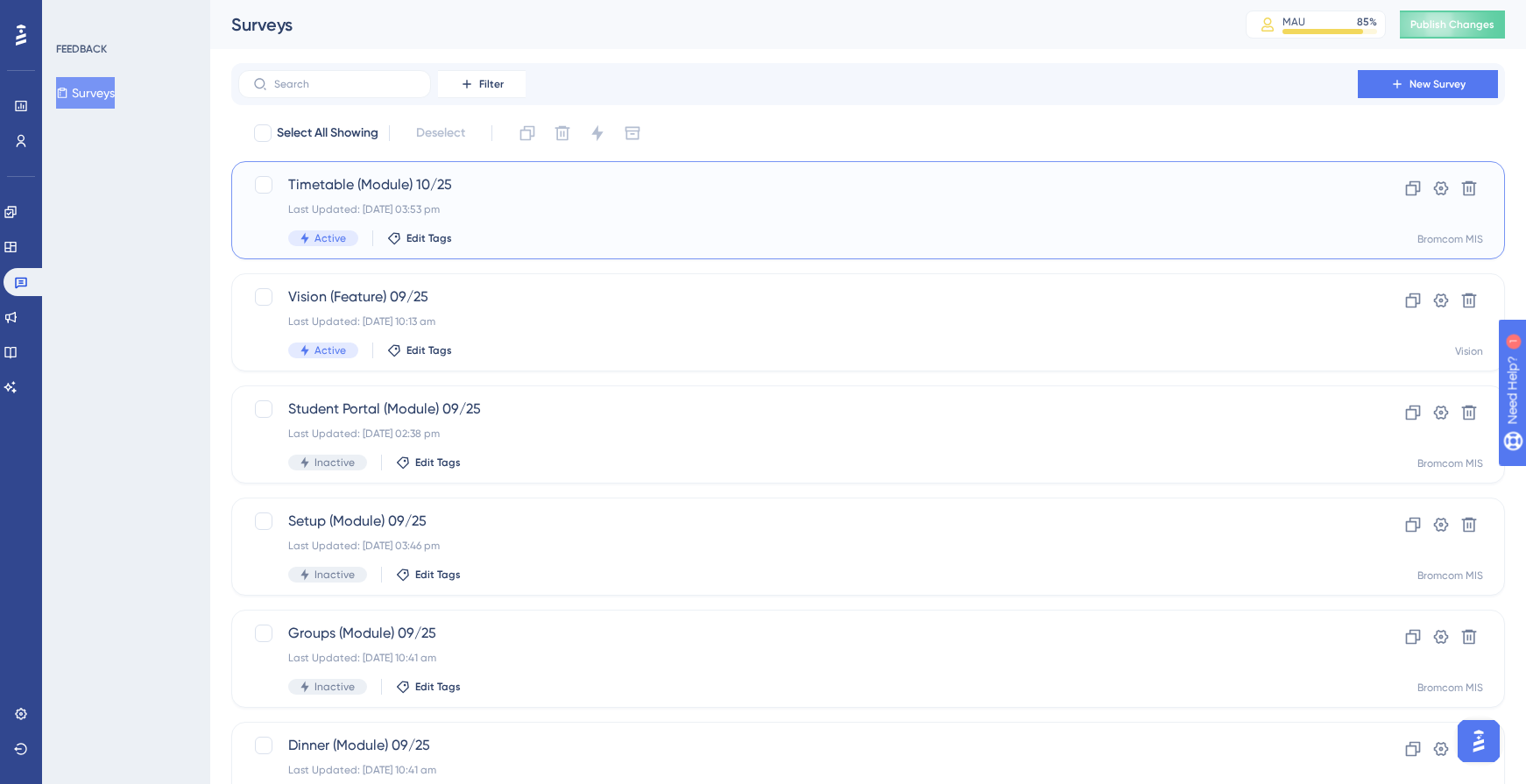
click at [617, 218] on div "Timetable (Module) 10/25 Last Updated: [DATE] 03:53 pm Active Edit Tags" at bounding box center [798, 210] width 1020 height 72
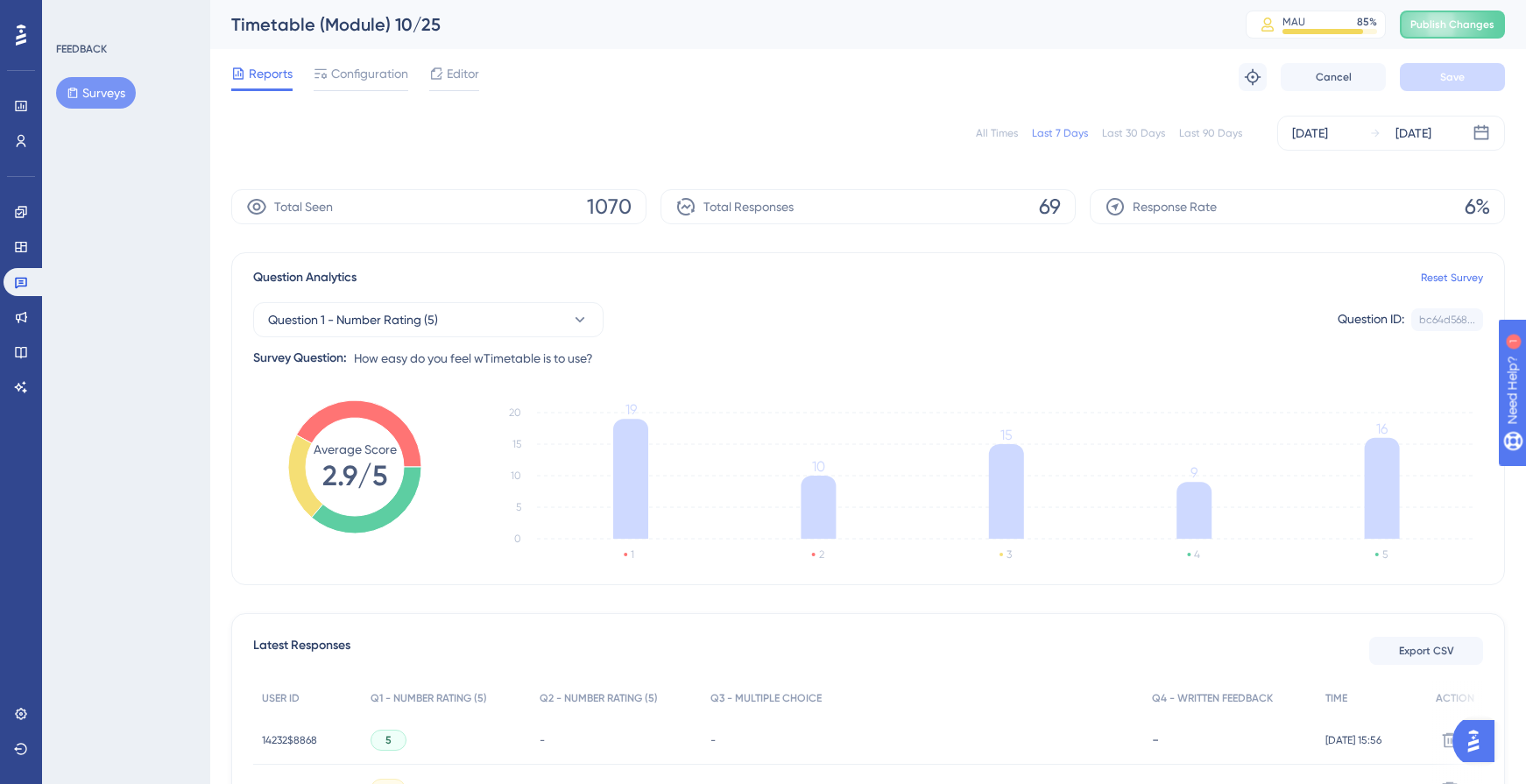
click at [106, 99] on button "Surveys" at bounding box center [96, 93] width 80 height 32
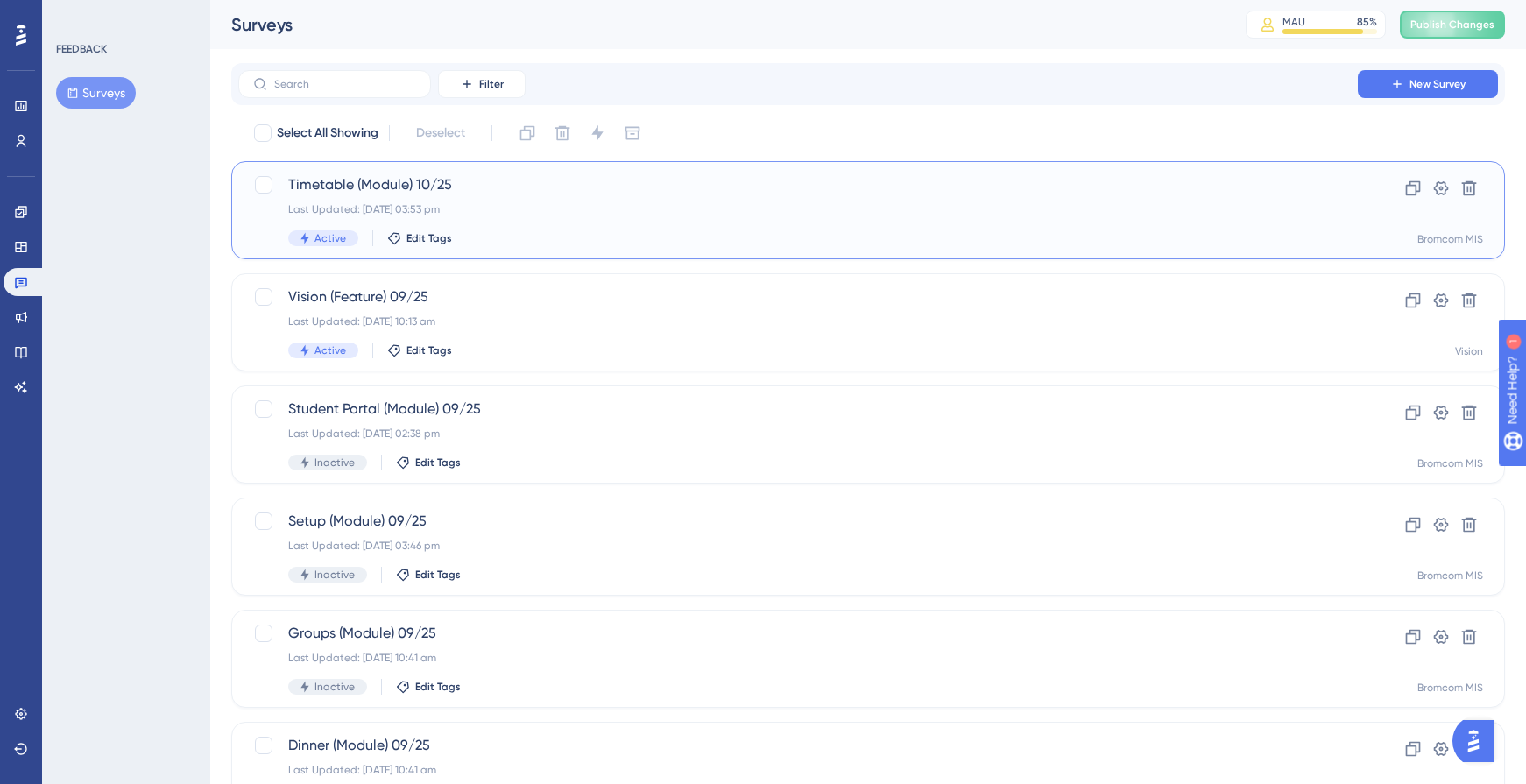
click at [443, 220] on div "Timetable (Module) 10/25 Last Updated: [DATE] 03:53 pm Active Edit Tags" at bounding box center [798, 210] width 1020 height 72
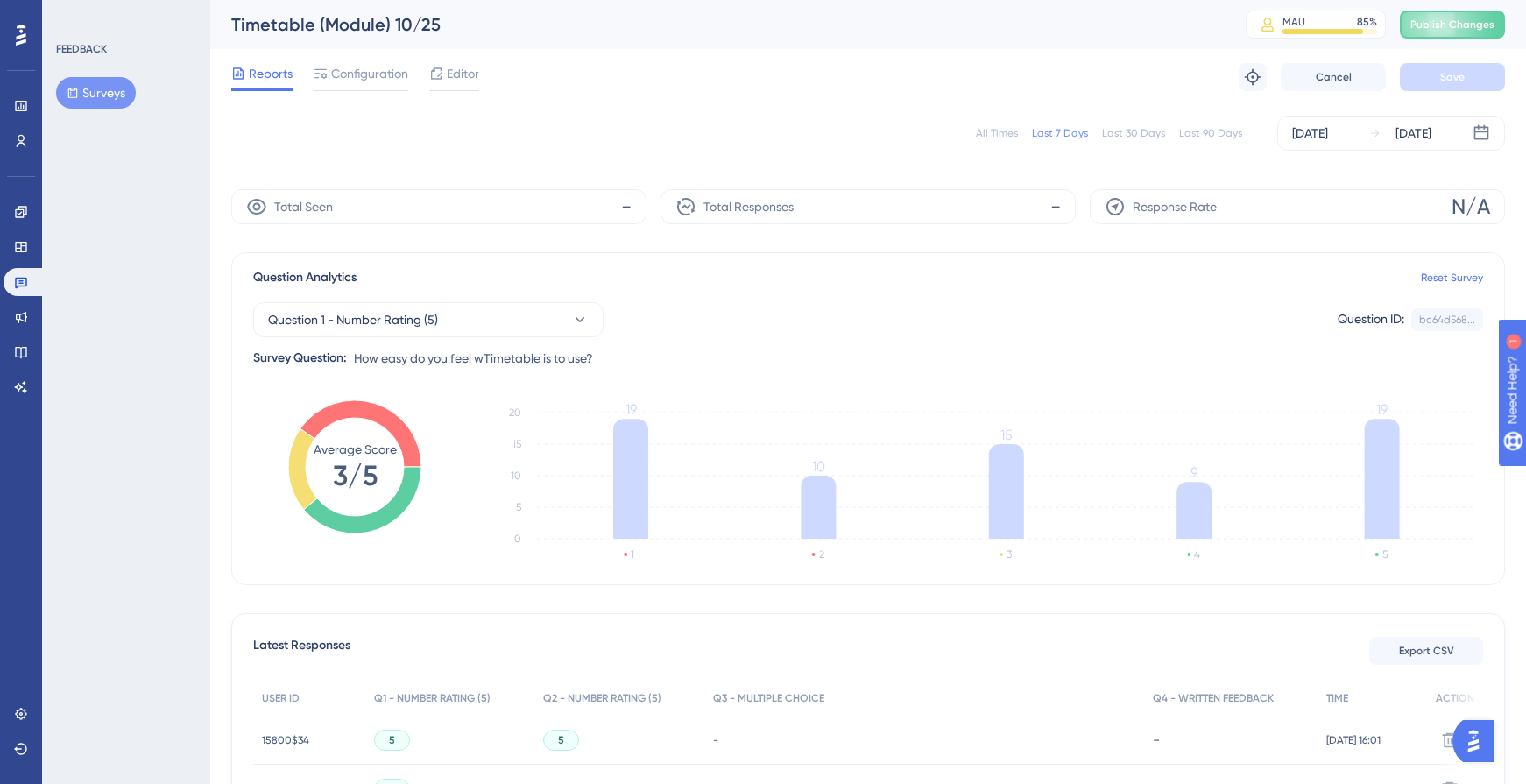
click at [1001, 134] on div "All Times" at bounding box center [998, 134] width 42 height 14
